Goal: Task Accomplishment & Management: Manage account settings

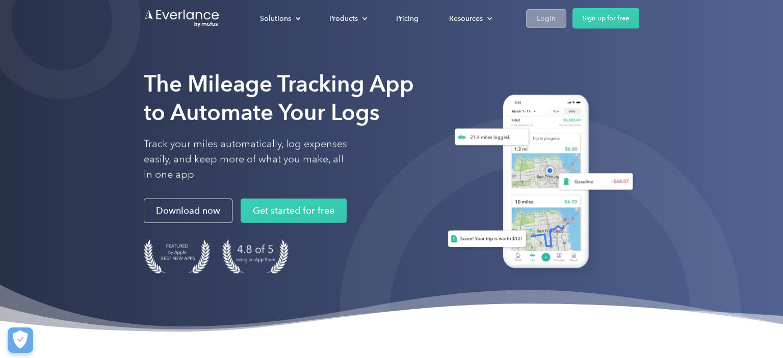
click at [546, 17] on div "Login" at bounding box center [546, 18] width 19 height 13
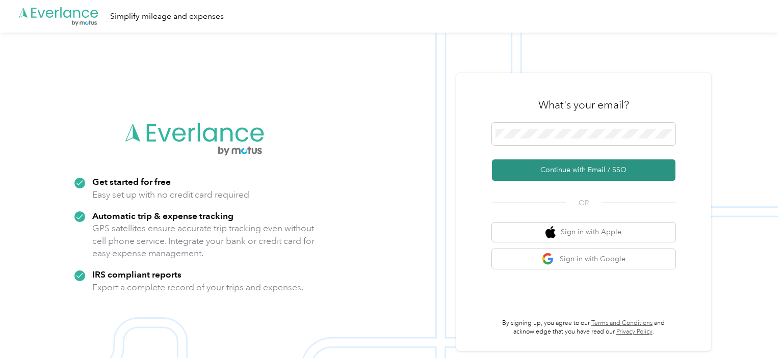
click at [596, 165] on button "Continue with Email / SSO" at bounding box center [583, 170] width 183 height 21
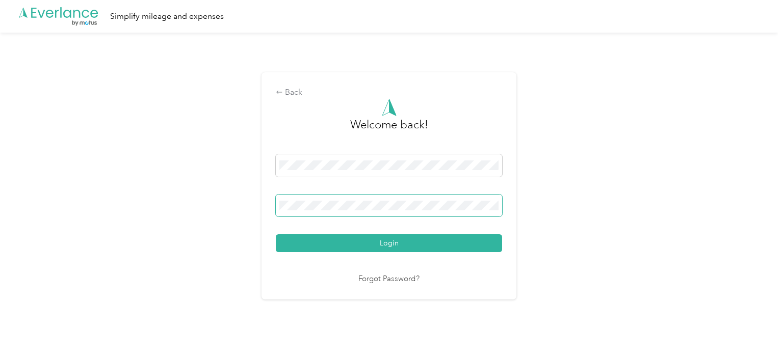
drag, startPoint x: 421, startPoint y: 244, endPoint x: 502, endPoint y: 213, distance: 87.1
click at [421, 244] on button "Login" at bounding box center [389, 243] width 226 height 18
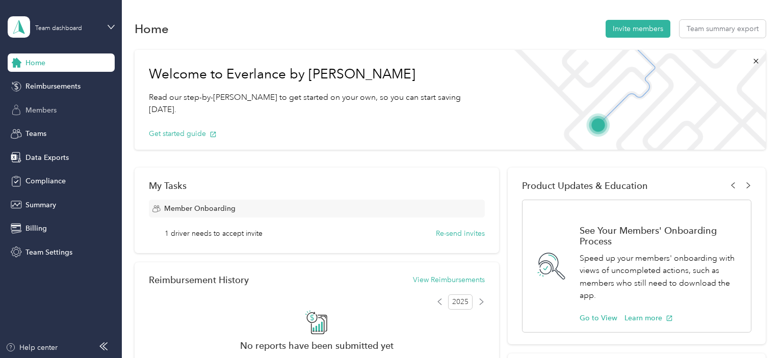
click at [57, 117] on div "Members" at bounding box center [61, 110] width 107 height 18
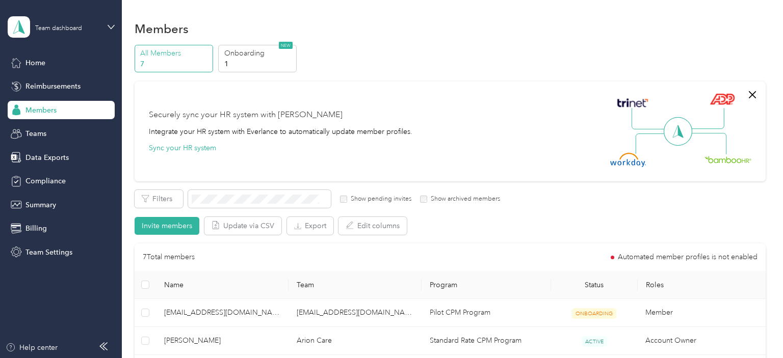
scroll to position [102, 0]
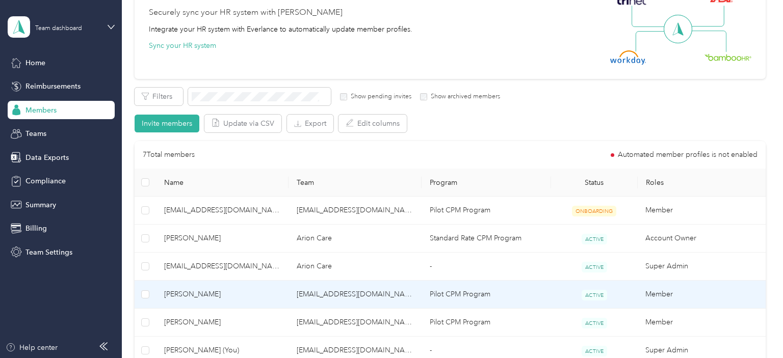
click at [393, 299] on td "[EMAIL_ADDRESS][DOMAIN_NAME]" at bounding box center [354, 295] width 133 height 28
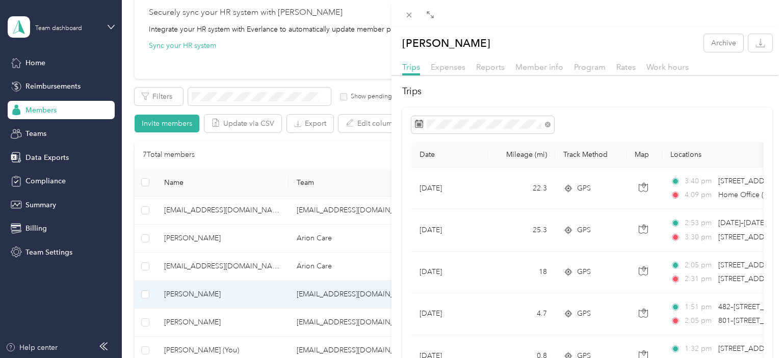
click at [204, 321] on div "[PERSON_NAME] Archive Trips Expenses Reports Member info Program Rates Work hou…" at bounding box center [391, 179] width 783 height 358
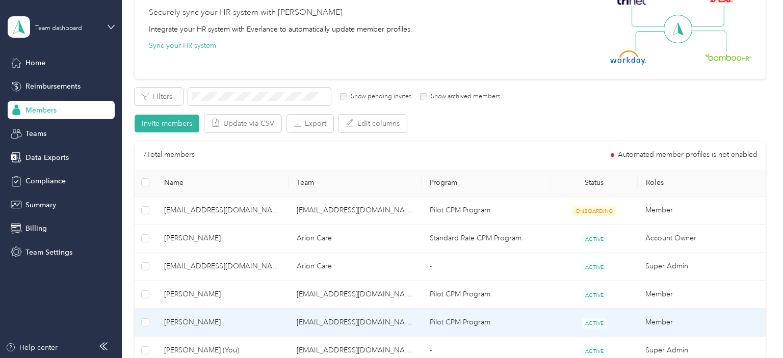
click at [297, 326] on td "kmcelmeel@arioncare.com" at bounding box center [354, 323] width 133 height 28
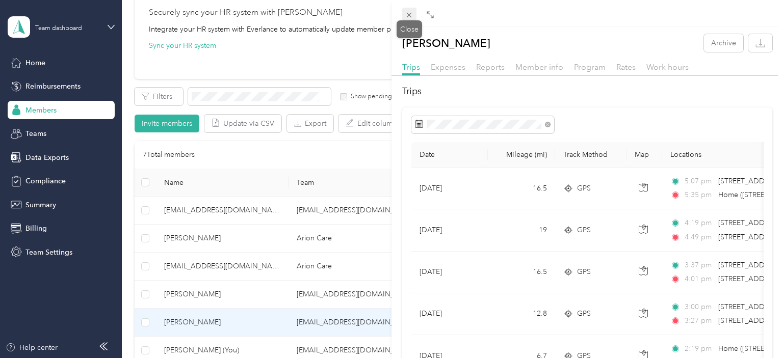
click at [409, 15] on icon at bounding box center [409, 15] width 5 height 5
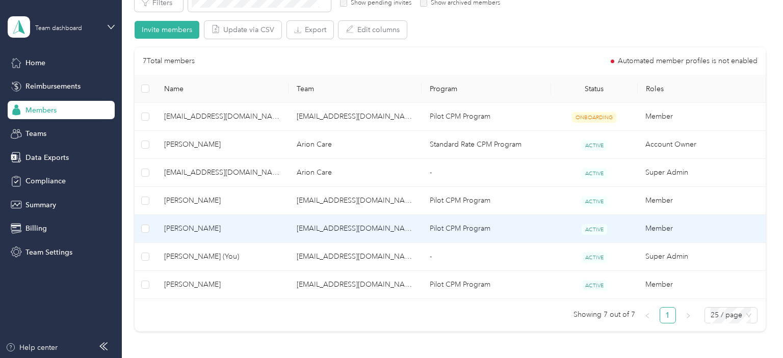
scroll to position [205, 0]
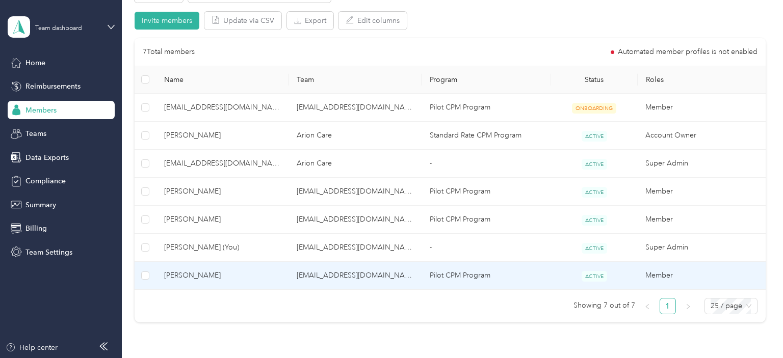
click at [354, 277] on td "kmcelmeel@arioncare.com" at bounding box center [354, 276] width 133 height 28
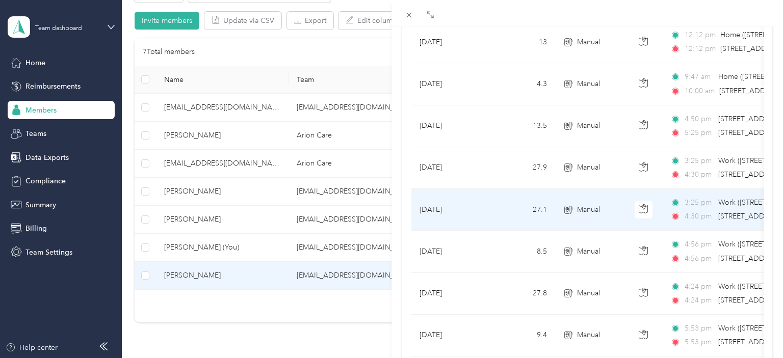
scroll to position [154, 0]
